Goal: Find specific page/section: Find specific page/section

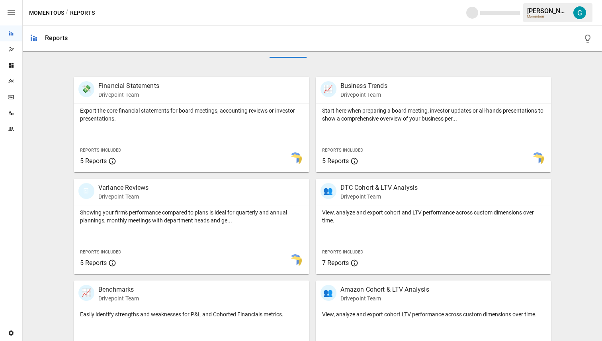
scroll to position [276, 0]
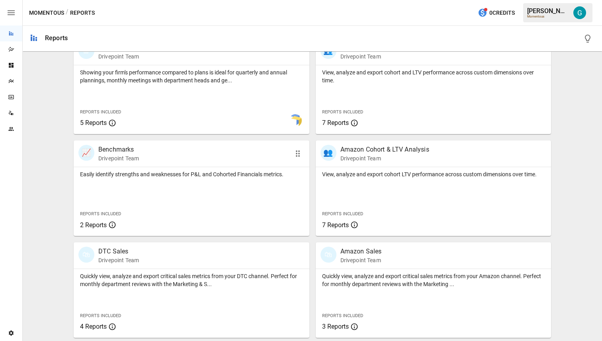
click at [183, 269] on div at bounding box center [192, 269] width 236 height 0
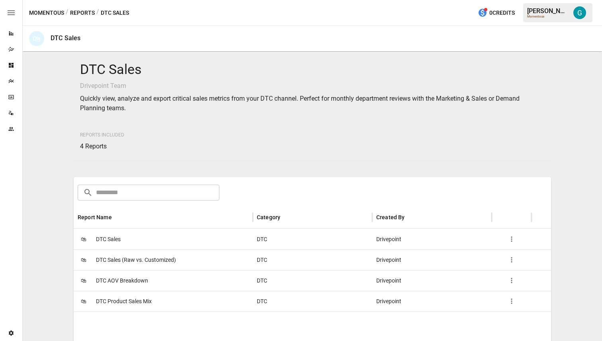
click at [12, 115] on icon "Data Sources" at bounding box center [12, 114] width 3 height 2
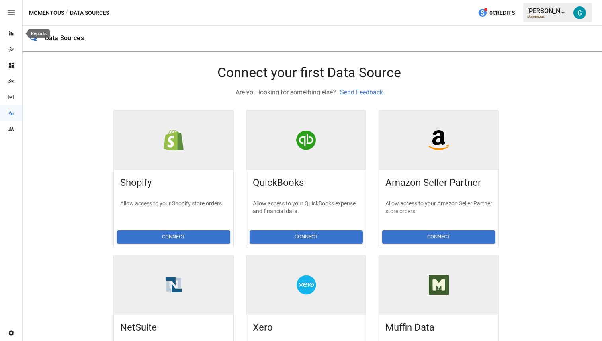
click at [16, 33] on div "Reports" at bounding box center [11, 33] width 22 height 6
